Goal: Use online tool/utility: Use online tool/utility

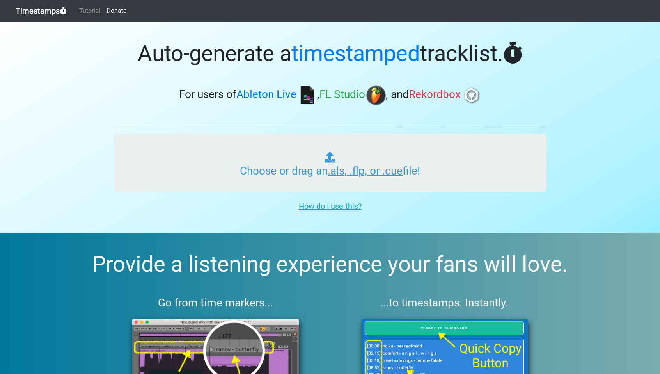
type input "C:\fakepath\DREAMSTATE RADIO #001.als"
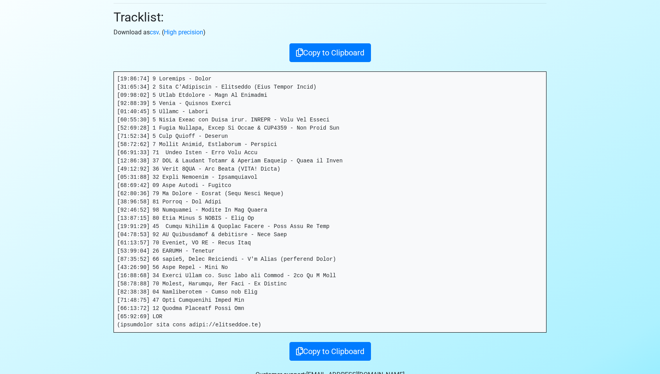
scroll to position [108, 0]
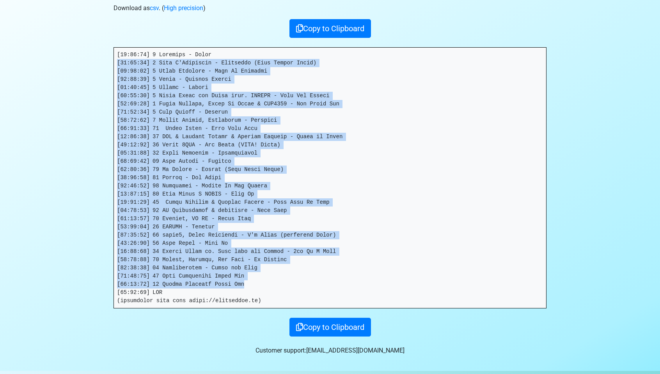
drag, startPoint x: 262, startPoint y: 285, endPoint x: 116, endPoint y: 63, distance: 265.9
click at [116, 63] on pre at bounding box center [330, 178] width 432 height 260
click at [119, 52] on pre at bounding box center [330, 178] width 432 height 260
copy pre "[62:12:21] 8 Loremips - Dolor [13:15:28] 0 Sita C'Adipiscin - Elitseddo (Eius T…"
